Goal: Navigation & Orientation: Find specific page/section

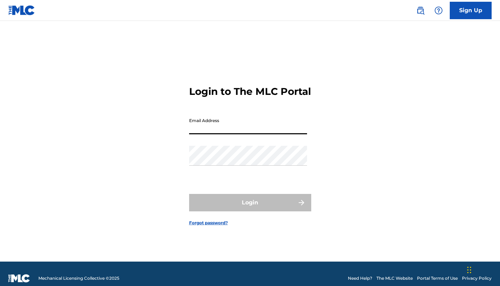
type input "[EMAIL_ADDRESS][DOMAIN_NAME]"
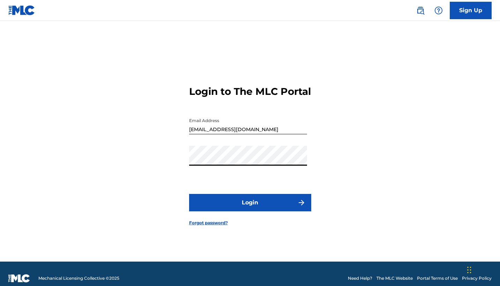
click at [253, 212] on button "Login" at bounding box center [250, 202] width 122 height 17
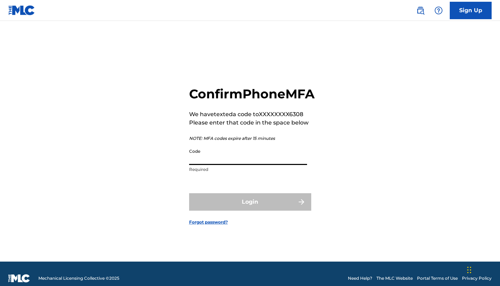
click at [234, 165] on input "Code" at bounding box center [248, 155] width 118 height 20
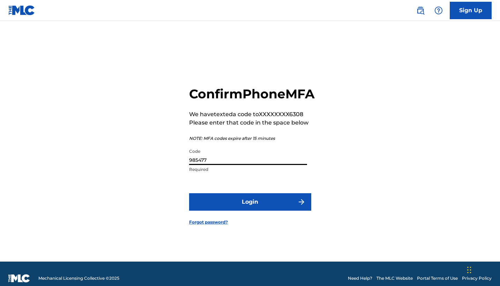
type input "985477"
click at [238, 204] on button "Login" at bounding box center [250, 201] width 122 height 17
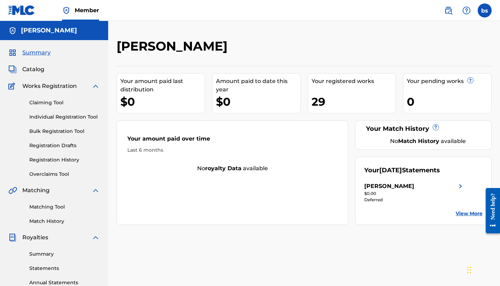
click at [49, 161] on link "Registration History" at bounding box center [64, 159] width 71 height 7
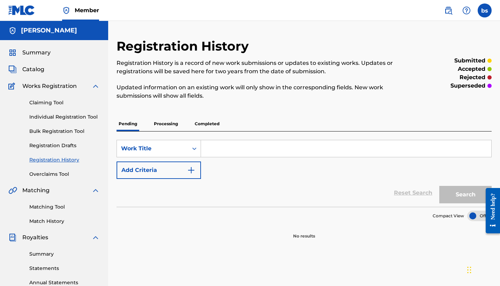
click at [51, 148] on link "Registration Drafts" at bounding box center [64, 145] width 71 height 7
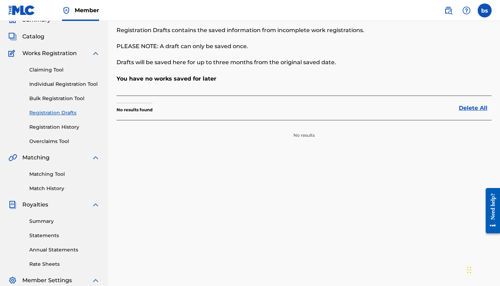
scroll to position [35, 0]
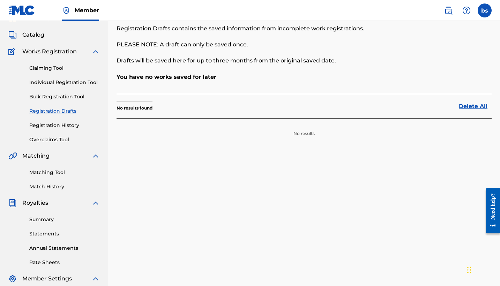
click at [46, 222] on link "Summary" at bounding box center [64, 219] width 71 height 7
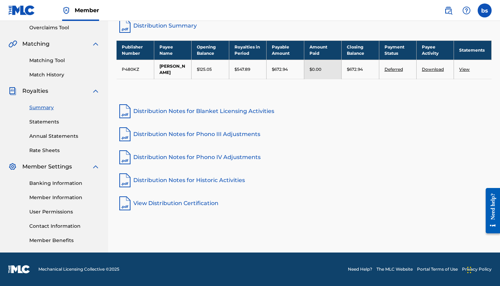
scroll to position [147, 0]
